Goal: Book appointment/travel/reservation

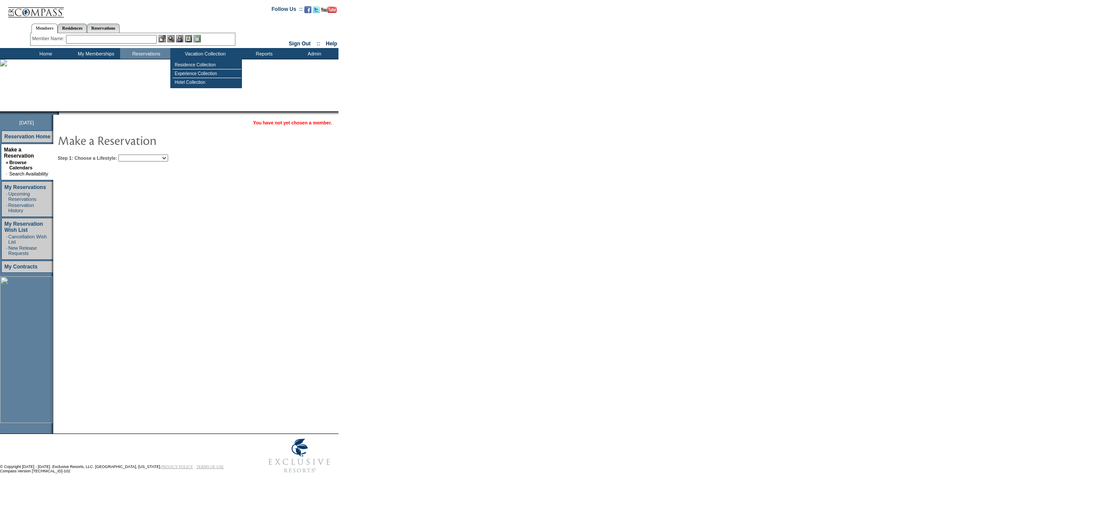
click at [152, 155] on select "Beach Leisure Metropolitan Mountain OIAL for Adventure OIAL for Couples OIAL fo…" at bounding box center [143, 158] width 50 height 7
click at [133, 155] on select "Beach Leisure Metropolitan Mountain OIAL for Adventure OIAL for Couples OIAL fo…" at bounding box center [143, 158] width 50 height 7
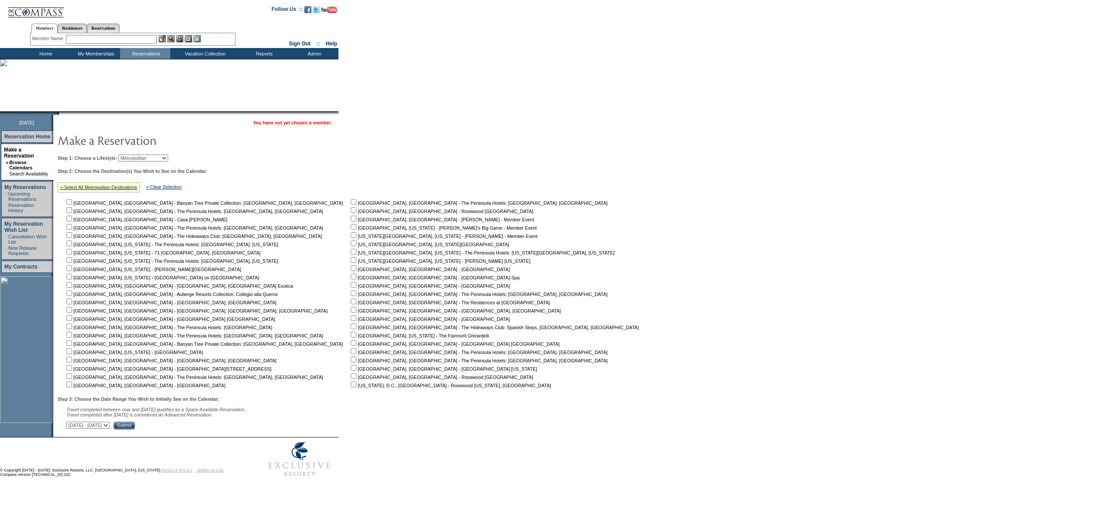
click at [596, 280] on form "Follow Us ::" at bounding box center [559, 240] width 1118 height 481
click at [165, 155] on select "Beach Leisure Metropolitan Mountain OIAL for Adventure OIAL for Couples OIAL fo…" at bounding box center [143, 158] width 50 height 7
click at [133, 155] on select "Beach Leisure Metropolitan Mountain OIAL for Adventure OIAL for Couples OIAL fo…" at bounding box center [143, 158] width 50 height 7
click at [162, 158] on select "Beach Leisure Metropolitan Mountain OIAL for Adventure OIAL for Couples OIAL fo…" at bounding box center [143, 158] width 50 height 7
select select "Mountain"
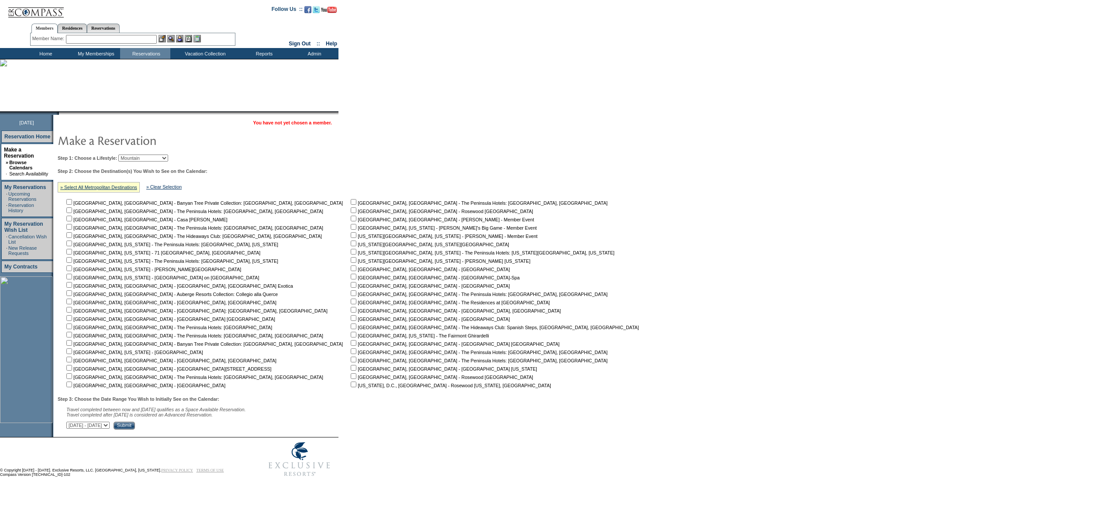
click at [133, 155] on select "Beach Leisure Metropolitan Mountain OIAL for Adventure OIAL for Couples OIAL fo…" at bounding box center [143, 158] width 50 height 7
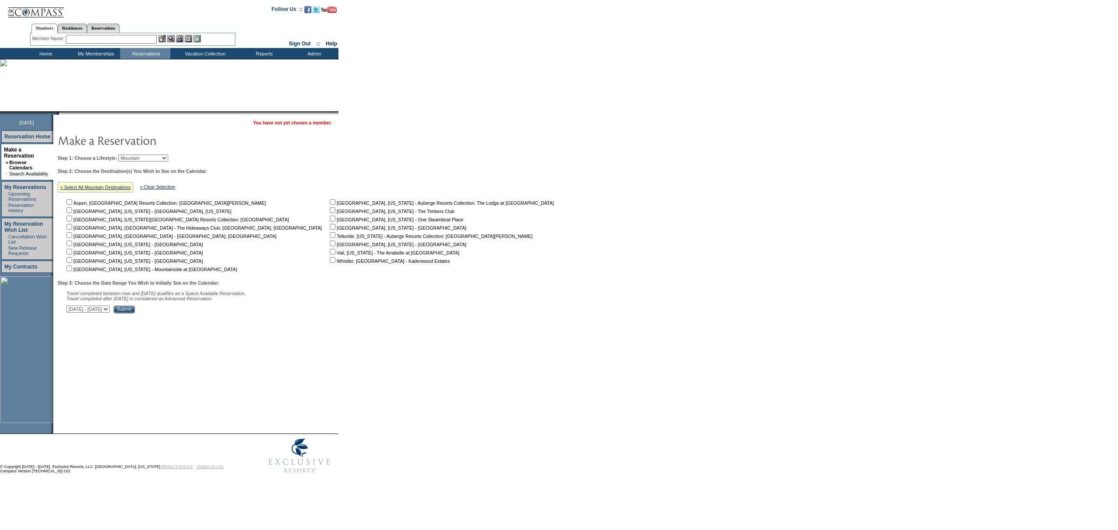
click at [328, 250] on nobr "Vail, [US_STATE] - The Arrabelle at [GEOGRAPHIC_DATA]" at bounding box center [393, 252] width 131 height 5
click at [330, 252] on input "checkbox" at bounding box center [333, 252] width 6 height 6
checkbox input "true"
click at [210, 306] on div "Step 3: Choose the Date Range You Wish to Initially See on the Calendar: Travel…" at bounding box center [309, 296] width 502 height 33
click at [135, 308] on input "Submit" at bounding box center [124, 310] width 21 height 8
